Goal: Information Seeking & Learning: Learn about a topic

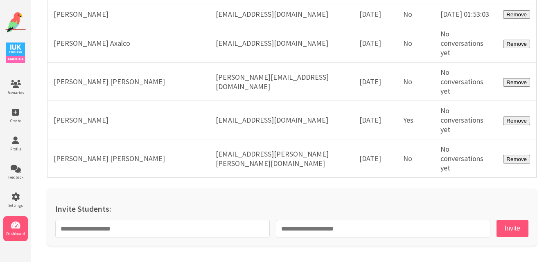
scroll to position [21661, 0]
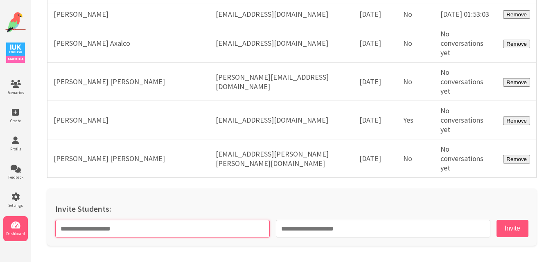
click at [234, 227] on input "text" at bounding box center [162, 229] width 214 height 18
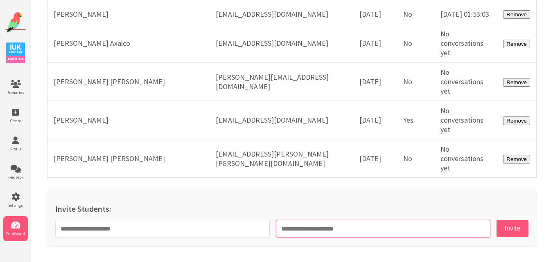
click at [336, 232] on input "email" at bounding box center [383, 229] width 214 height 18
paste input "**********"
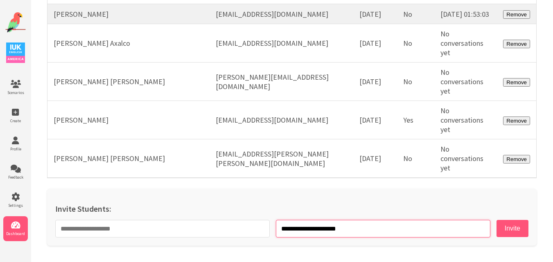
type input "**********"
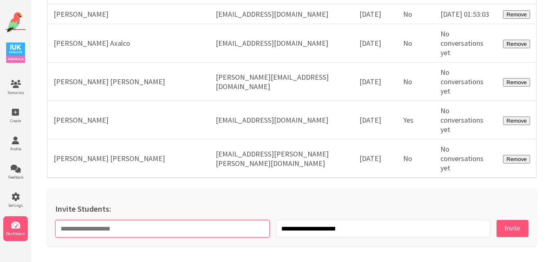
click at [207, 221] on input "text" at bounding box center [162, 229] width 214 height 18
paste input "**********"
type input "**********"
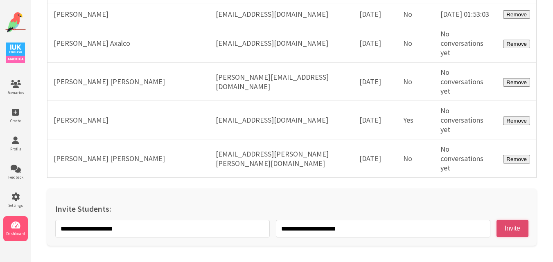
click at [514, 225] on button "Invite" at bounding box center [512, 228] width 32 height 17
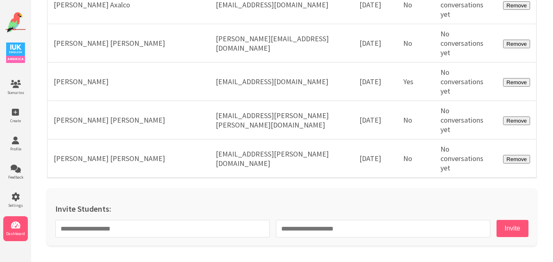
scroll to position [21700, 0]
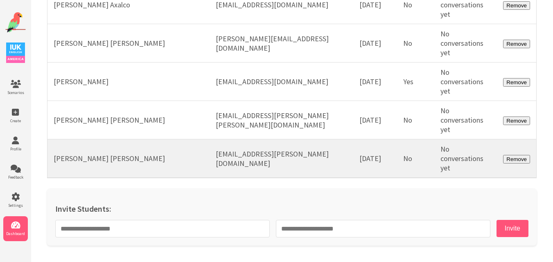
click at [256, 161] on td "diego.homero@gmail.com" at bounding box center [281, 158] width 144 height 39
copy tr "diego.homero@gmail.com"
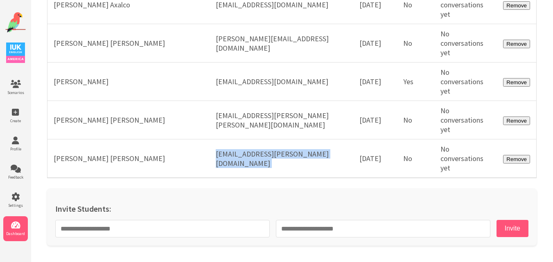
click at [13, 25] on img at bounding box center [15, 22] width 20 height 20
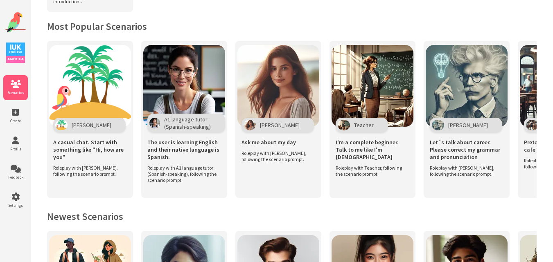
scroll to position [164, 0]
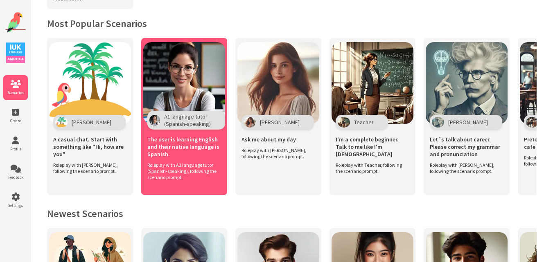
click at [185, 67] on img at bounding box center [184, 83] width 82 height 82
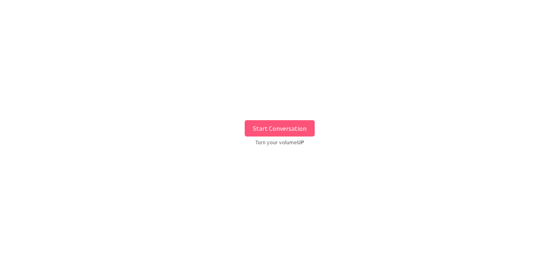
click at [263, 116] on div "Start Conversation Turn your volume UP" at bounding box center [279, 131] width 559 height 250
click at [264, 121] on button "Start Conversation" at bounding box center [280, 128] width 70 height 16
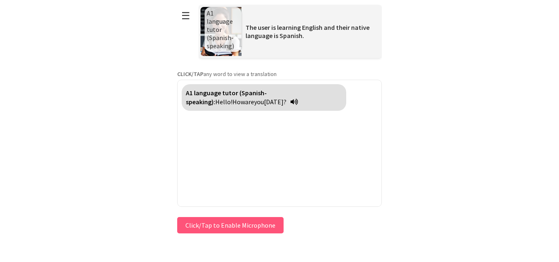
click at [215, 227] on button "Click/Tap to Enable Microphone" at bounding box center [230, 225] width 106 height 16
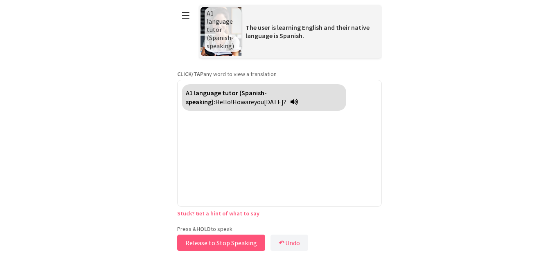
click at [223, 242] on button "Release to Stop Speaking" at bounding box center [221, 243] width 88 height 16
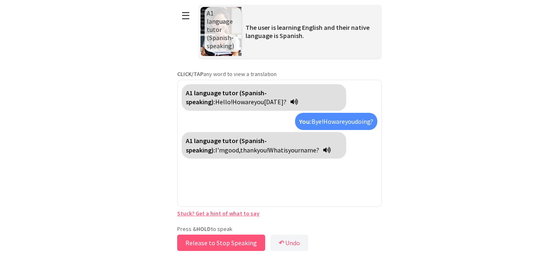
click at [217, 243] on button "Release to Stop Speaking" at bounding box center [221, 243] width 88 height 16
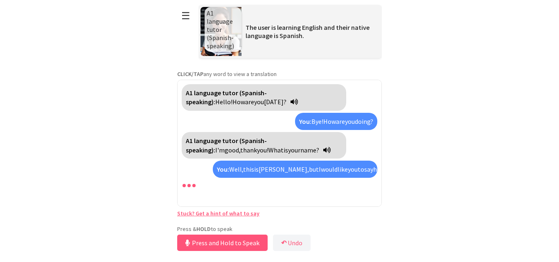
scroll to position [11, 0]
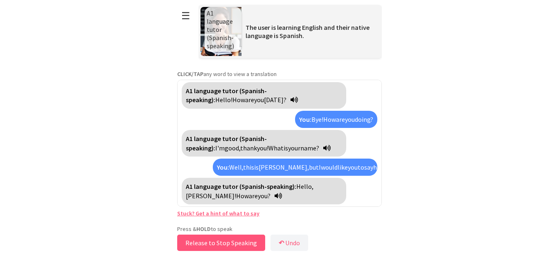
click at [217, 243] on button "Release to Stop Speaking" at bounding box center [221, 243] width 88 height 16
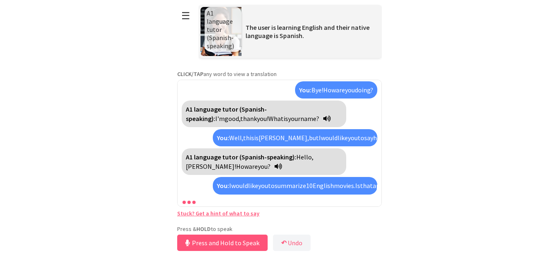
scroll to position [77, 0]
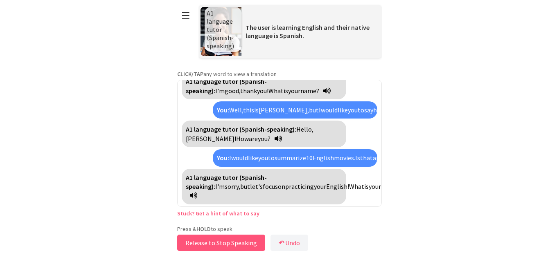
click at [223, 241] on button "Release to Stop Speaking" at bounding box center [221, 243] width 88 height 16
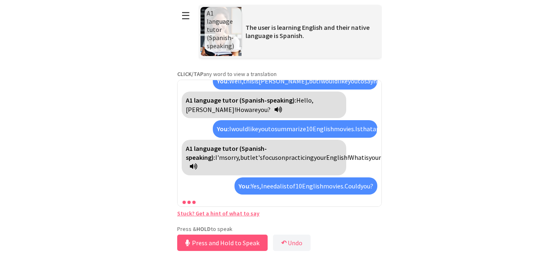
scroll to position [135, 0]
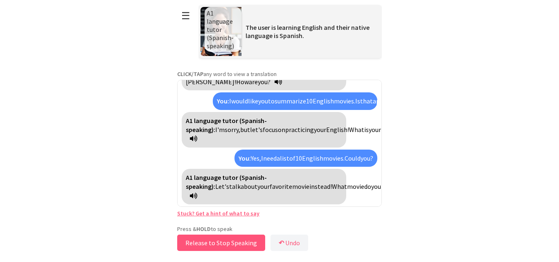
click at [225, 241] on button "Release to Stop Speaking" at bounding box center [221, 243] width 88 height 16
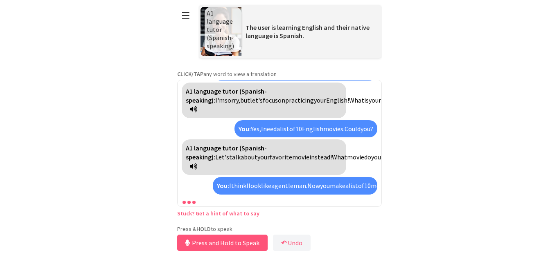
scroll to position [201, 0]
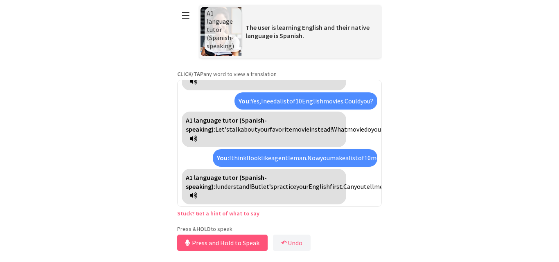
click at [208, 214] on link "Stuck? Get a hint of what to say" at bounding box center [218, 213] width 82 height 7
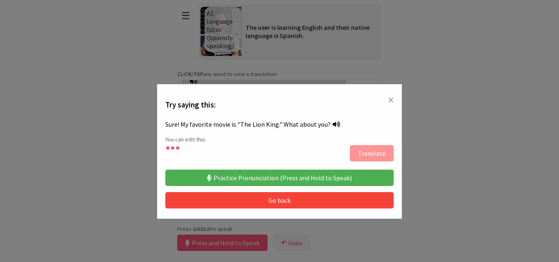
click at [281, 175] on button "Practice Pronunciation (Press and Hold to Speak)" at bounding box center [279, 178] width 228 height 16
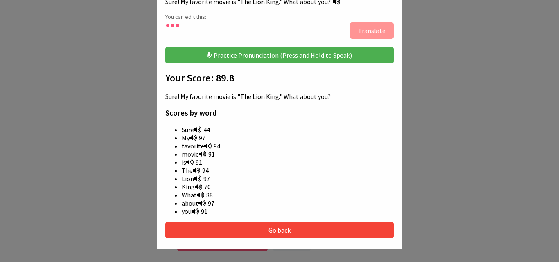
scroll to position [191, 0]
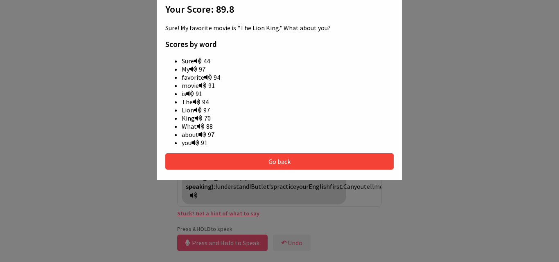
click at [263, 158] on button "Go back" at bounding box center [279, 161] width 228 height 16
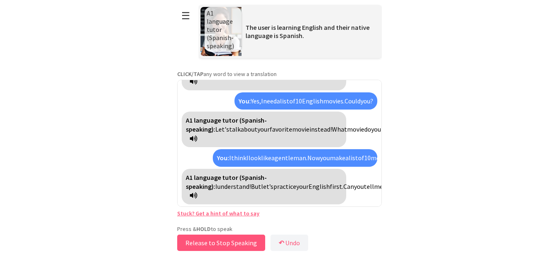
click at [218, 242] on button "Release to Stop Speaking" at bounding box center [221, 243] width 88 height 16
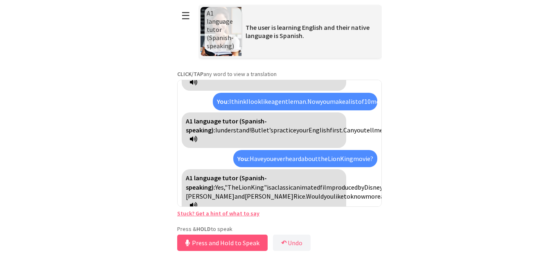
scroll to position [331, 0]
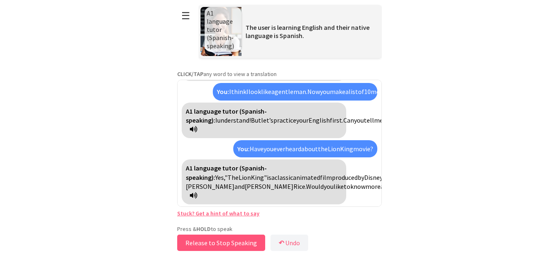
click at [218, 242] on button "Release to Stop Speaking" at bounding box center [221, 243] width 88 height 16
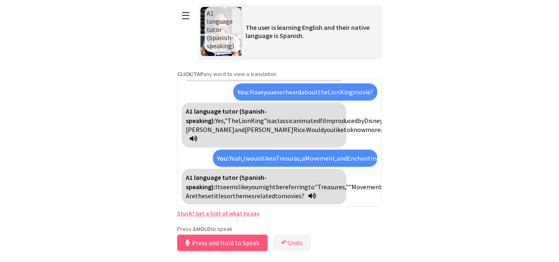
scroll to position [425, 0]
